Goal: Task Accomplishment & Management: Complete application form

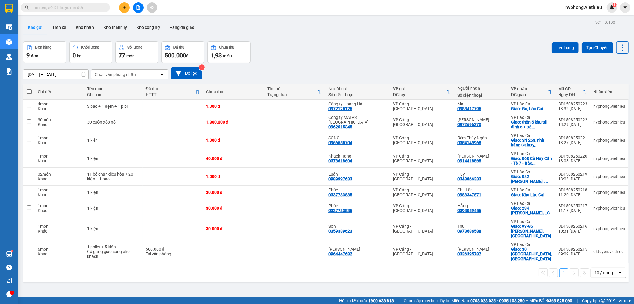
click at [104, 75] on div "Chọn văn phòng nhận" at bounding box center [115, 74] width 41 height 6
click at [116, 86] on span "VP Lào Cai" at bounding box center [106, 87] width 22 height 6
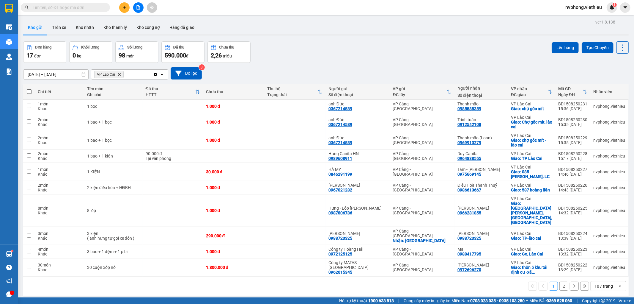
click at [613, 281] on div "10 / trang" at bounding box center [604, 286] width 27 height 10
click at [605, 259] on span "100 / trang" at bounding box center [601, 259] width 21 height 6
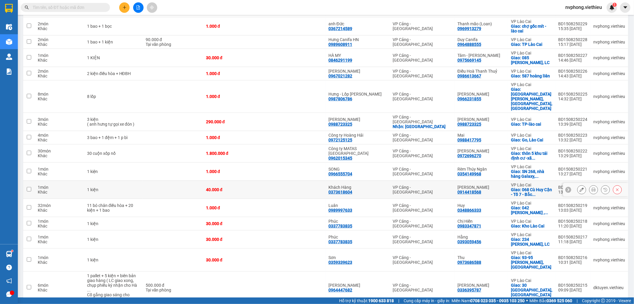
scroll to position [122, 0]
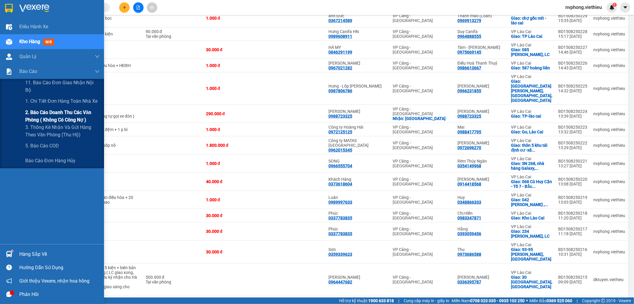
click at [48, 120] on span "2. Báo cáo doanh thu các văn phòng ( không có công nợ )" at bounding box center [62, 116] width 74 height 15
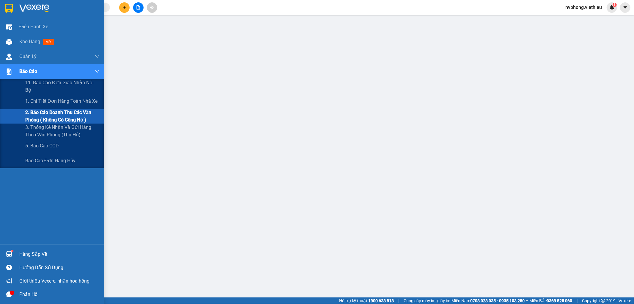
click at [53, 117] on span "2. Báo cáo doanh thu các văn phòng ( không có công nợ )" at bounding box center [62, 116] width 74 height 15
click at [9, 70] on img at bounding box center [9, 71] width 6 height 6
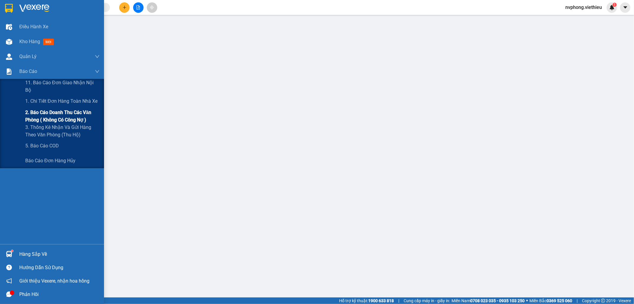
click at [57, 118] on span "2. Báo cáo doanh thu các văn phòng ( không có công nợ )" at bounding box center [62, 116] width 74 height 15
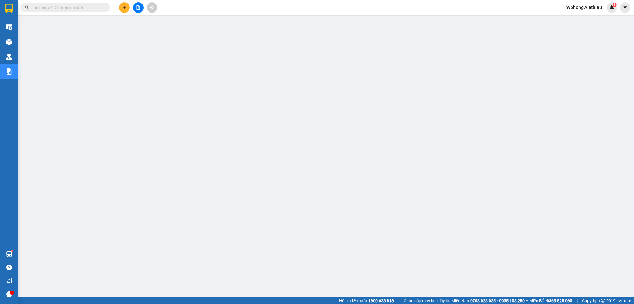
click at [262, 285] on div at bounding box center [326, 152] width 610 height 268
click at [123, 7] on icon "plus" at bounding box center [125, 7] width 4 height 4
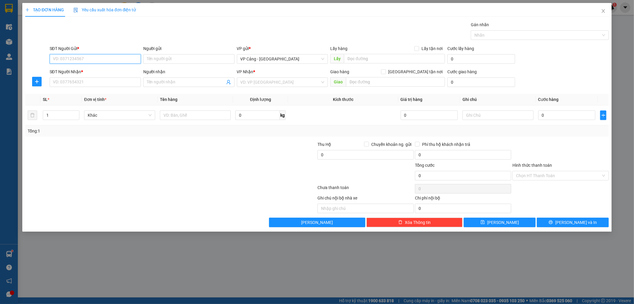
click at [102, 60] on input "SĐT Người Gửi *" at bounding box center [95, 59] width 91 height 10
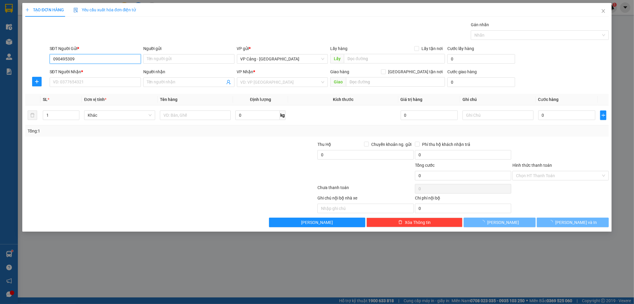
type input "0904953098"
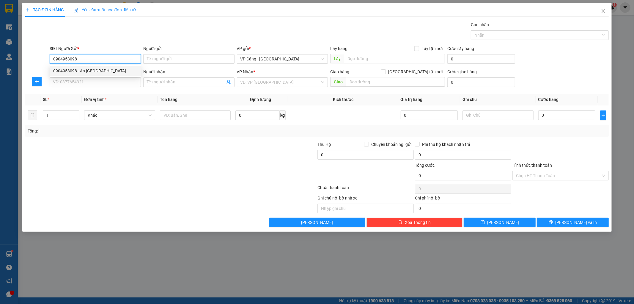
click at [100, 71] on div "0904953098 - An [GEOGRAPHIC_DATA]" at bounding box center [95, 70] width 84 height 7
type input "An Liên Việt"
type input "0904953098"
click at [92, 82] on input "SĐT Người Nhận *" at bounding box center [95, 82] width 91 height 10
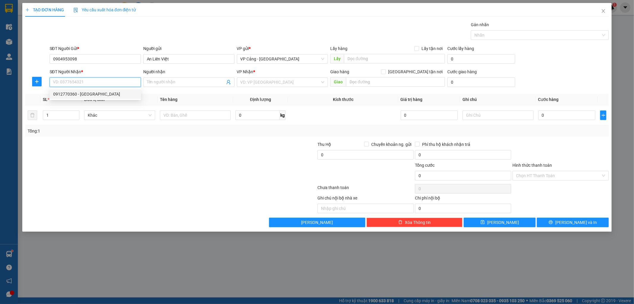
click at [90, 96] on div "0912770360 - [GEOGRAPHIC_DATA]" at bounding box center [95, 94] width 84 height 7
type input "0912770360"
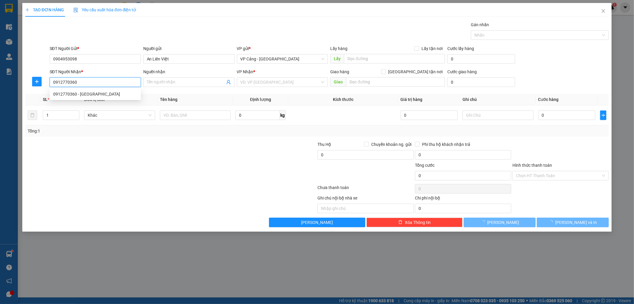
type input "Tân Mai"
checkbox input "true"
type input "Qua Kho"
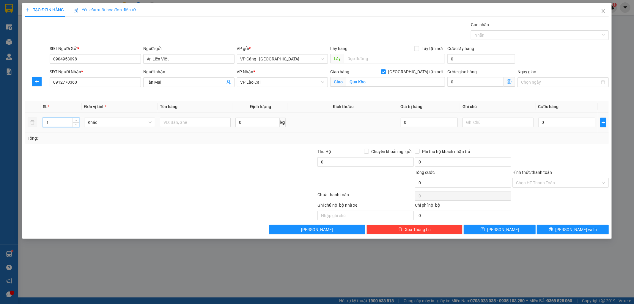
drag, startPoint x: 52, startPoint y: 123, endPoint x: 40, endPoint y: 127, distance: 13.0
click at [40, 127] on tr "1 Khác 0 kg 0 0" at bounding box center [317, 122] width 584 height 20
type input "16"
click at [160, 150] on div at bounding box center [122, 158] width 195 height 21
click at [169, 122] on input "text" at bounding box center [195, 122] width 71 height 10
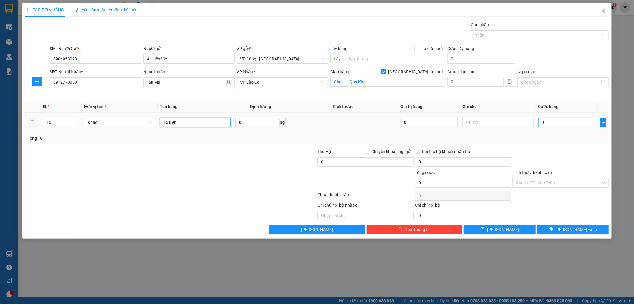
type input "16 kiện"
click at [554, 124] on input "0" at bounding box center [566, 122] width 57 height 10
type input "1"
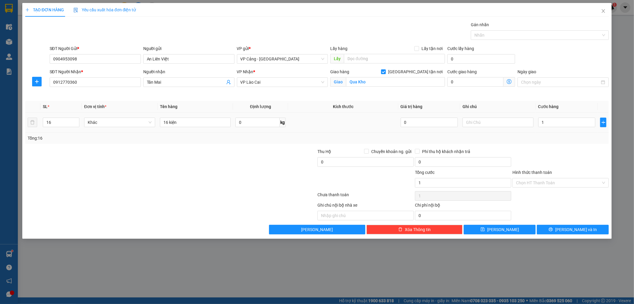
type input "1.000"
click at [565, 151] on div at bounding box center [561, 158] width 98 height 21
click at [553, 227] on icon "printer" at bounding box center [551, 229] width 4 height 4
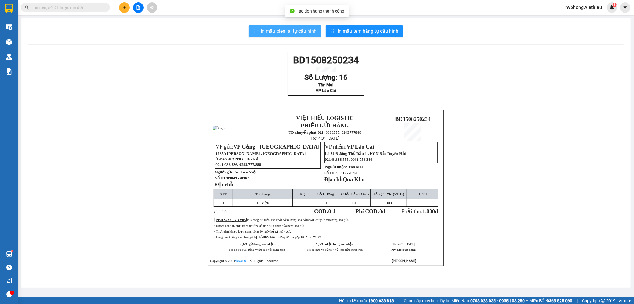
click at [298, 28] on span "In mẫu biên lai tự cấu hình" at bounding box center [289, 30] width 56 height 7
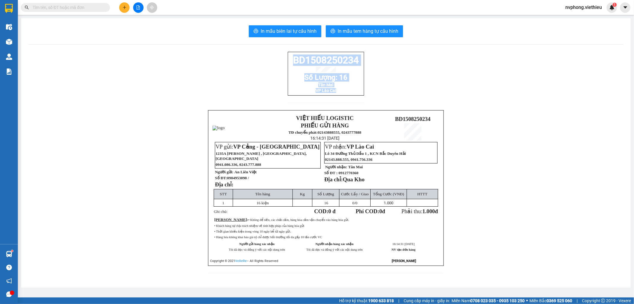
drag, startPoint x: 289, startPoint y: 59, endPoint x: 341, endPoint y: 99, distance: 65.5
click at [341, 95] on div "BD1508250234 Số Lượng: 16 Tân Mai VP Lào Cai" at bounding box center [326, 74] width 76 height 44
copy div "BD1508250234 Số Lượng: 16 Tân Mai VP Lào Cai"
